Goal: Transaction & Acquisition: Purchase product/service

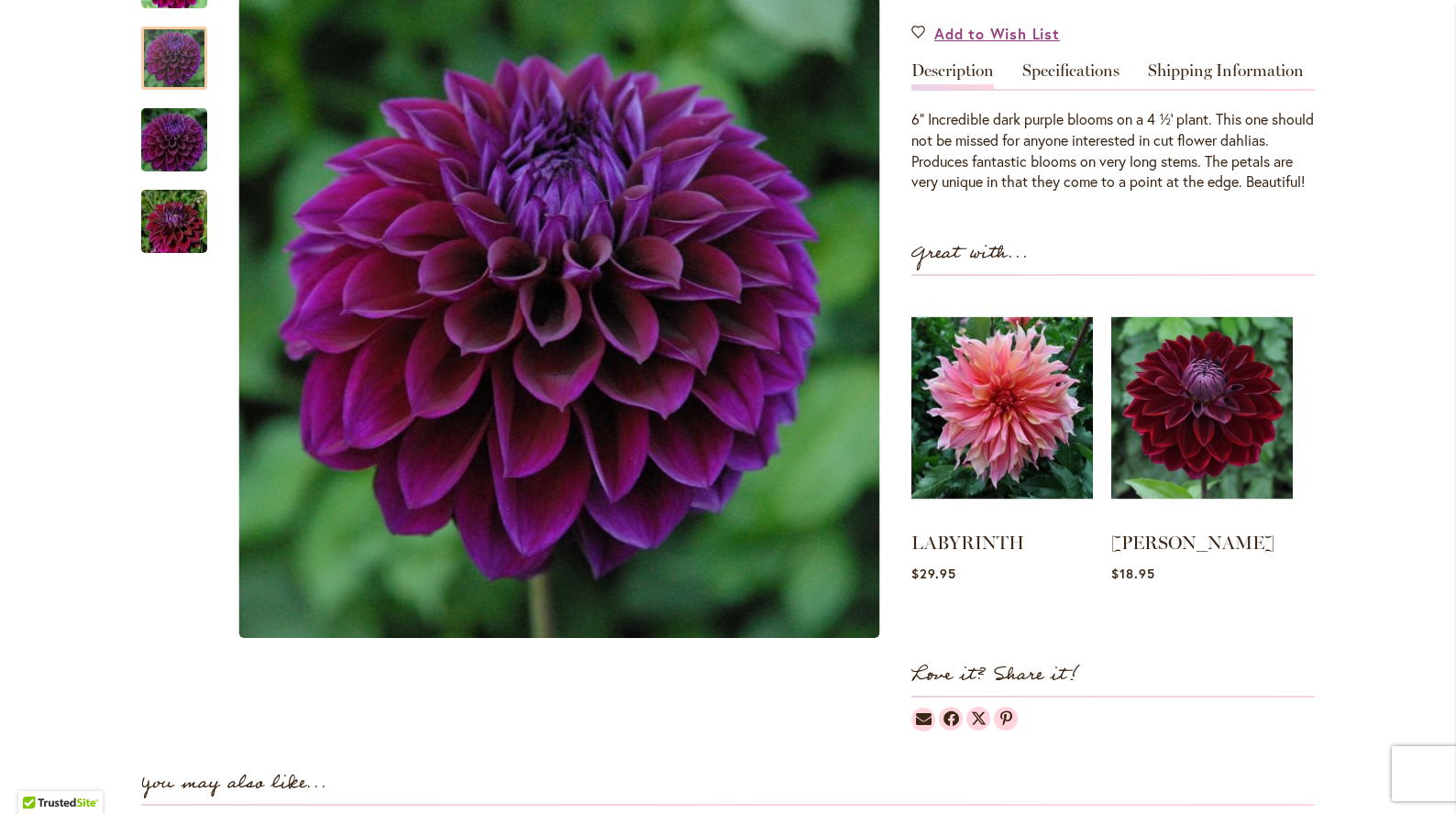
scroll to position [555, 0]
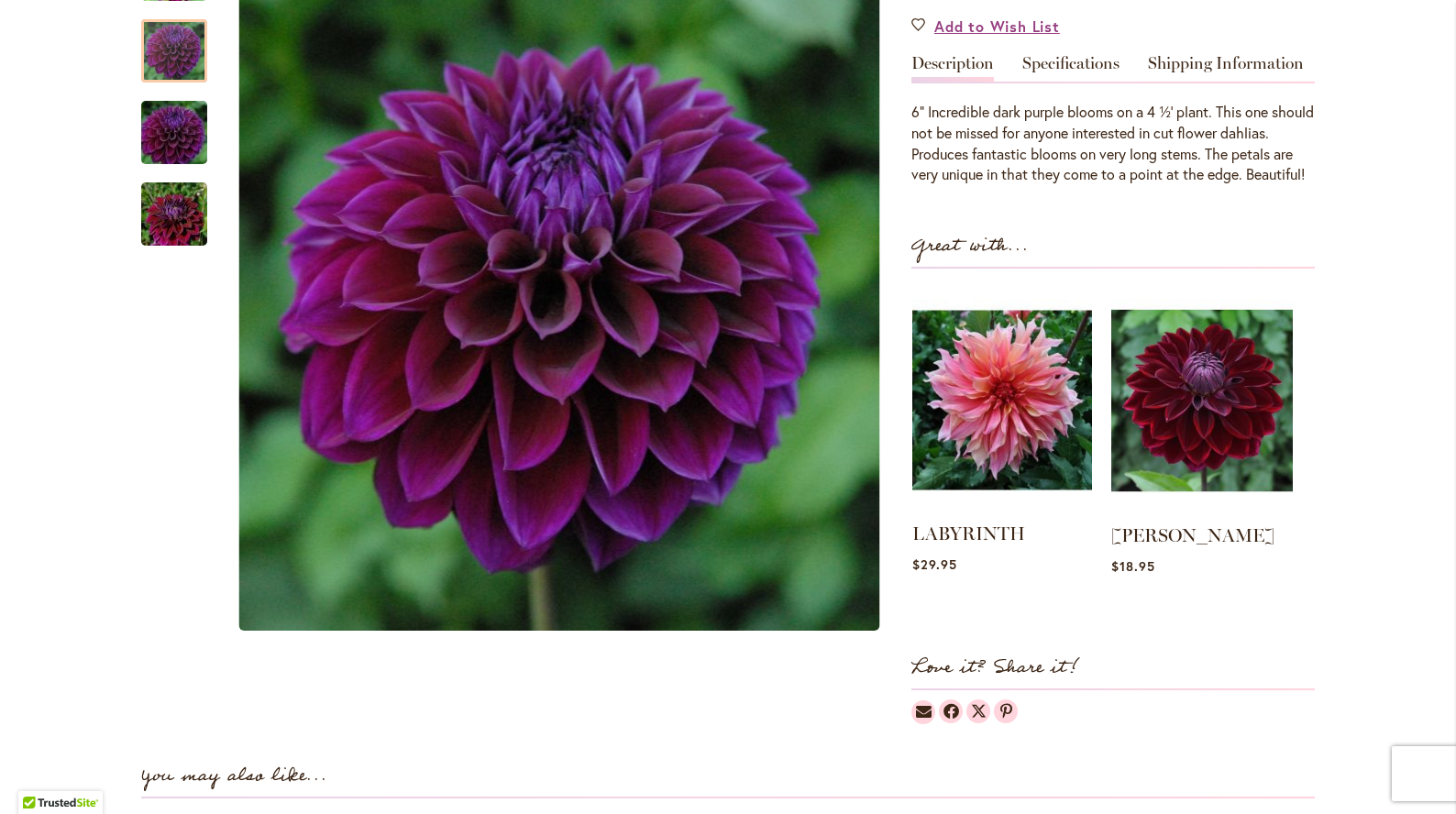
click at [1034, 451] on img at bounding box center [1002, 400] width 179 height 224
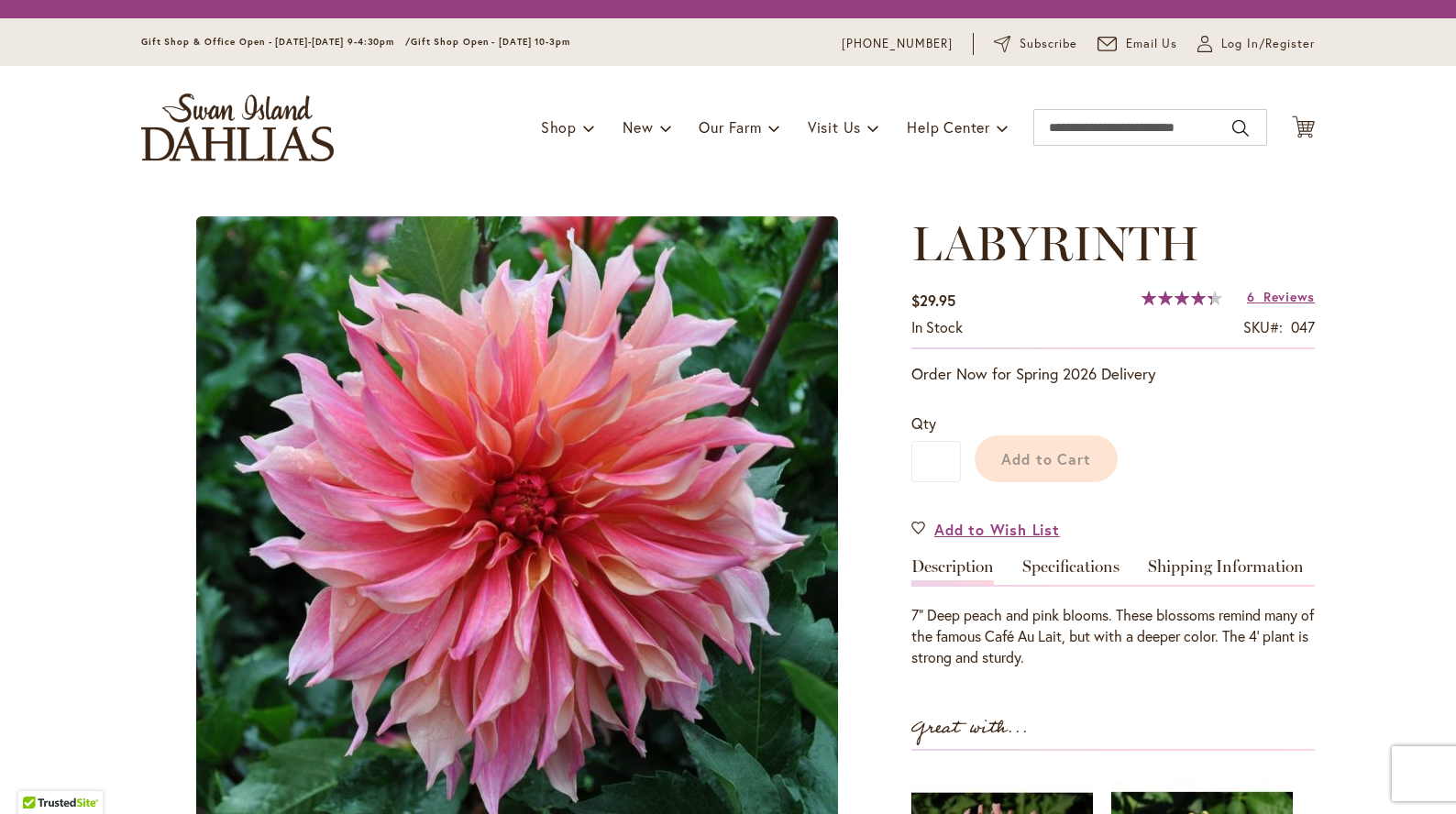
click at [988, 555] on div "LABYRINTH $29.95 In stock SKU 047 Rating: 87 % of 100 6 Reviews Add Your Review…" at bounding box center [1113, 724] width 404 height 1015
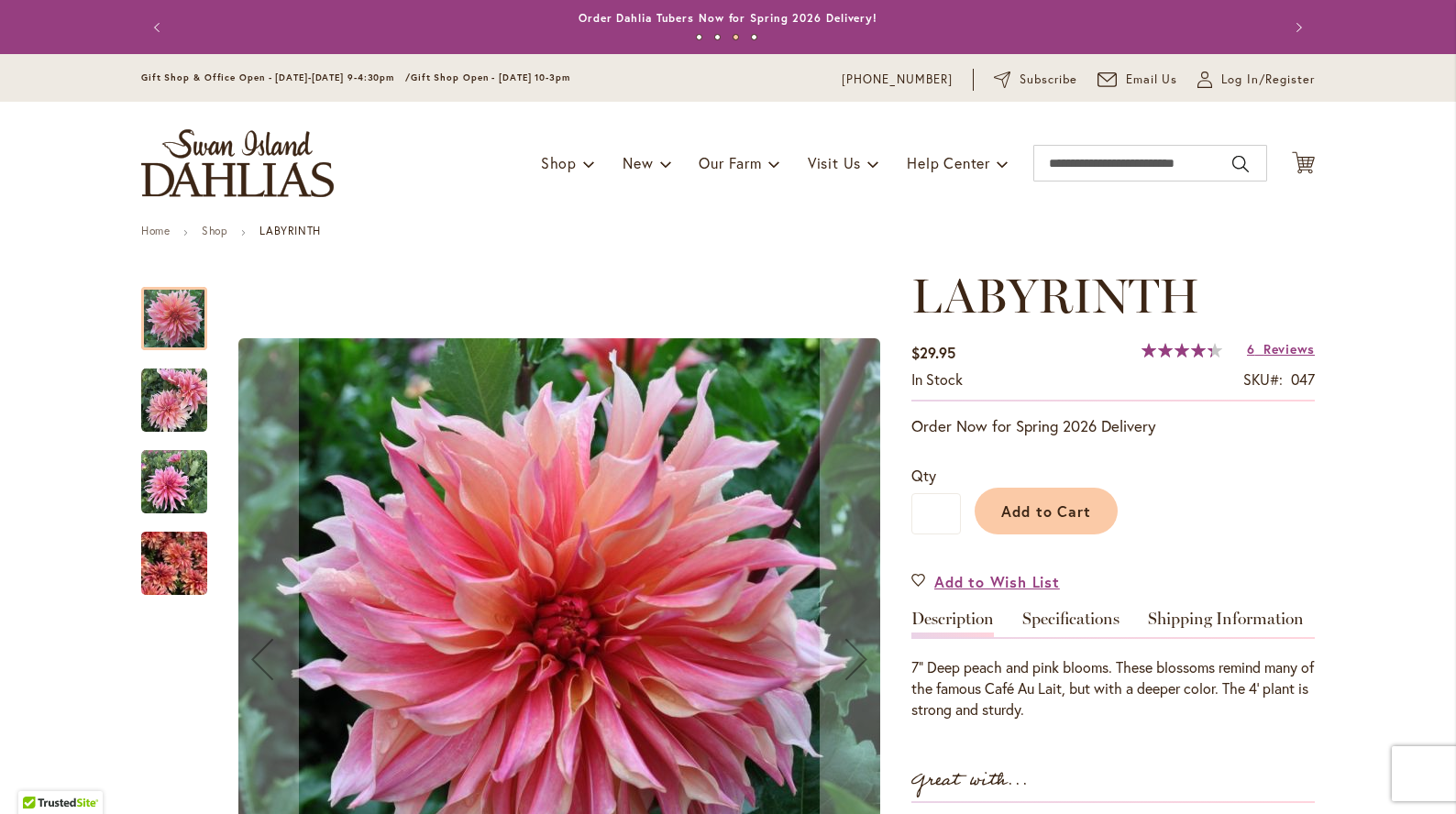
click at [169, 492] on img "Labyrinth" at bounding box center [174, 482] width 66 height 66
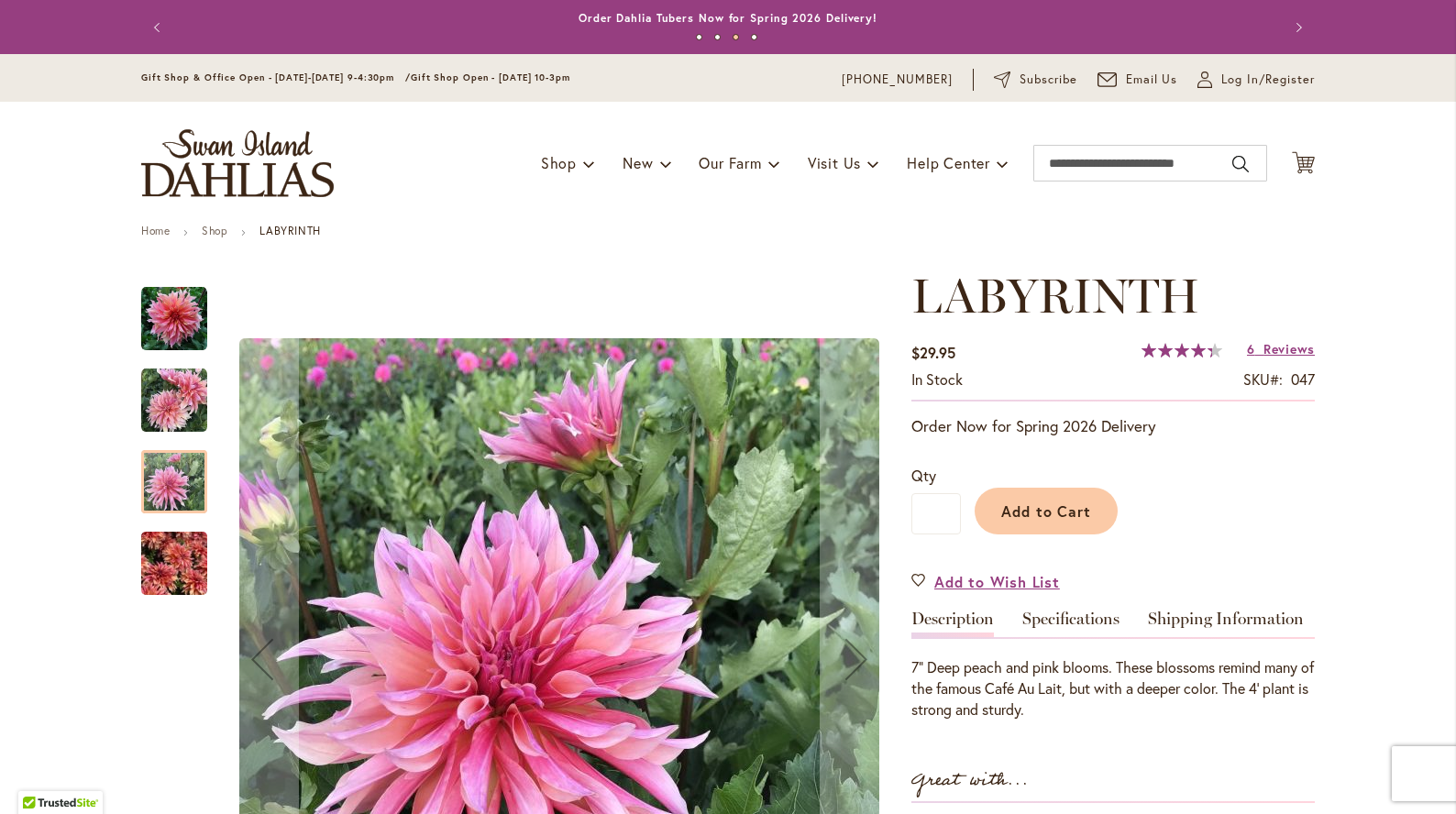
click at [174, 404] on img "Labyrinth" at bounding box center [174, 400] width 66 height 66
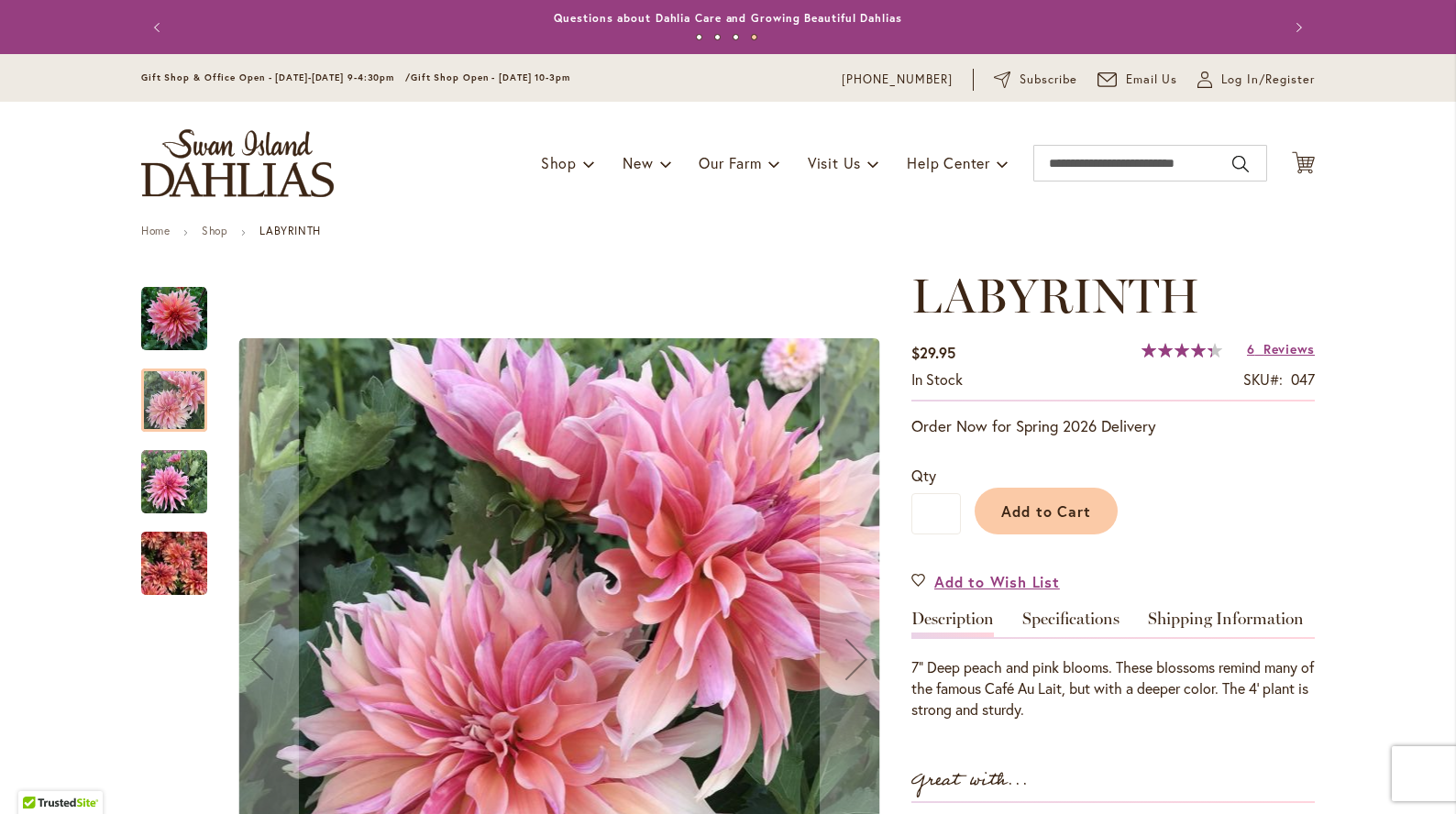
click at [186, 312] on img "Labyrinth" at bounding box center [174, 319] width 66 height 66
